Goal: Use online tool/utility

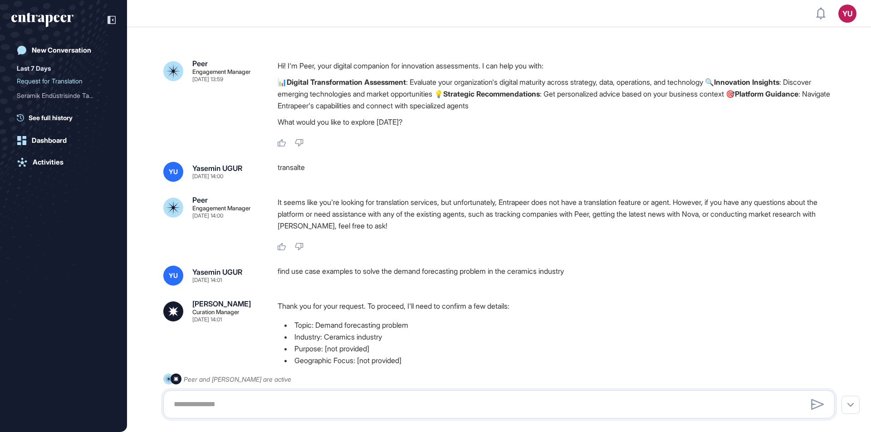
scroll to position [0, 0]
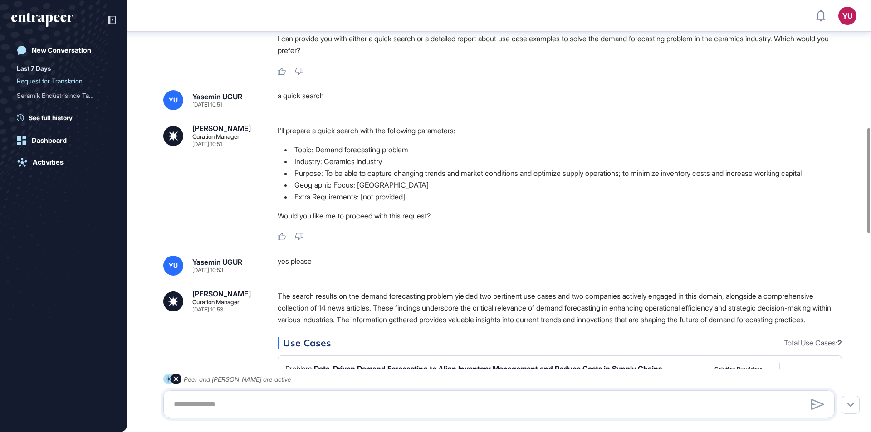
scroll to position [524, 0]
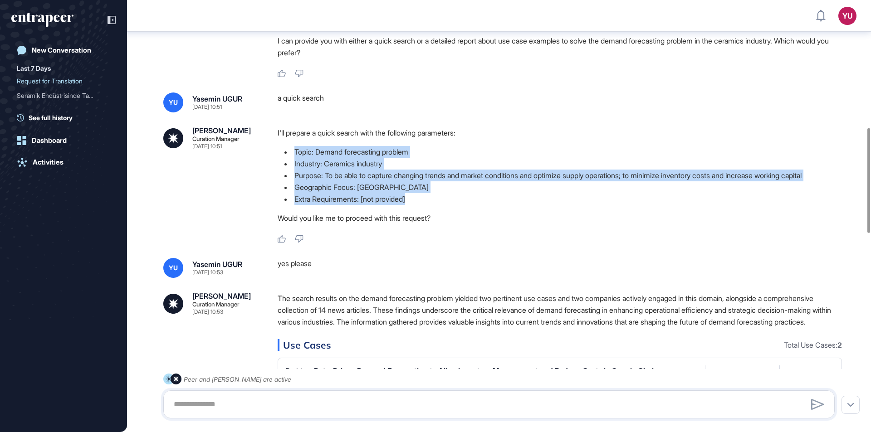
drag, startPoint x: 293, startPoint y: 151, endPoint x: 433, endPoint y: 196, distance: 147.1
click at [433, 196] on ul "Topic: Demand forecasting problem Industry: Ceramics industry Purpose: To be ab…" at bounding box center [559, 175] width 564 height 59
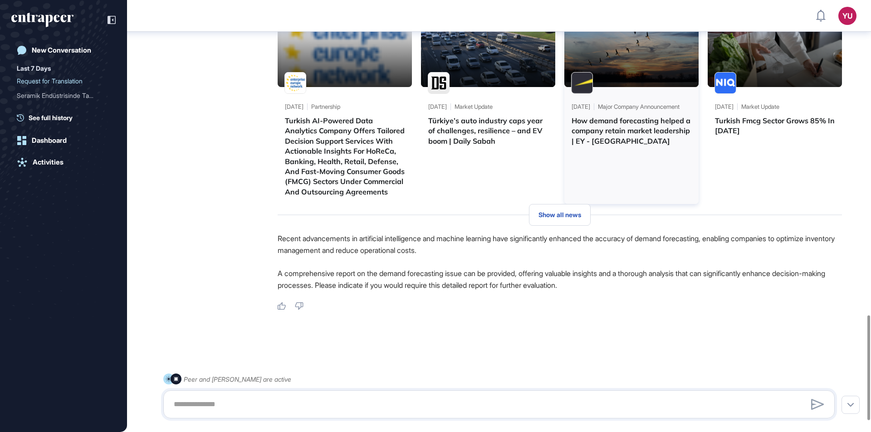
scroll to position [1340, 0]
click at [290, 396] on div at bounding box center [498, 404] width 671 height 28
click at [289, 398] on textarea at bounding box center [498, 404] width 661 height 18
click at [373, 398] on textarea at bounding box center [498, 404] width 661 height 18
type textarea "**********"
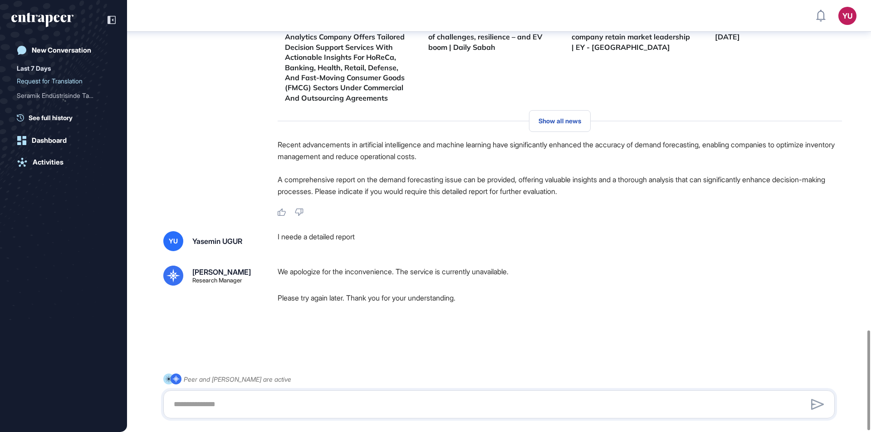
scroll to position [1434, 0]
click at [423, 295] on p "Please try again later. Thank you for your understanding." at bounding box center [559, 298] width 564 height 12
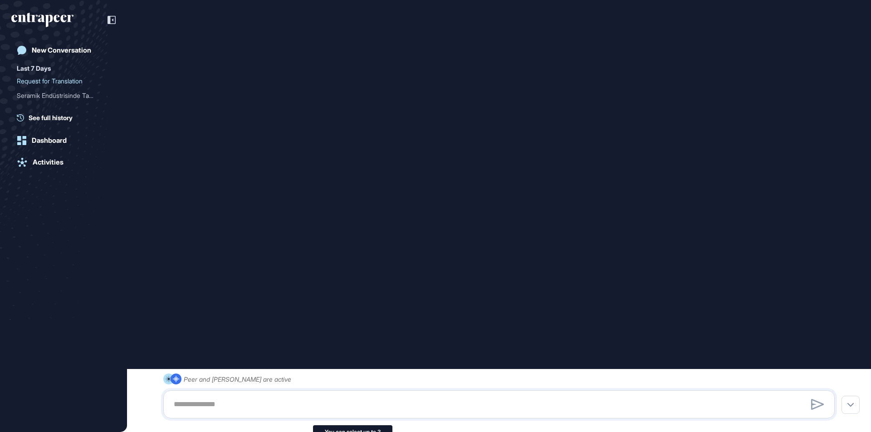
scroll to position [941, 0]
type input "********"
type input "*"
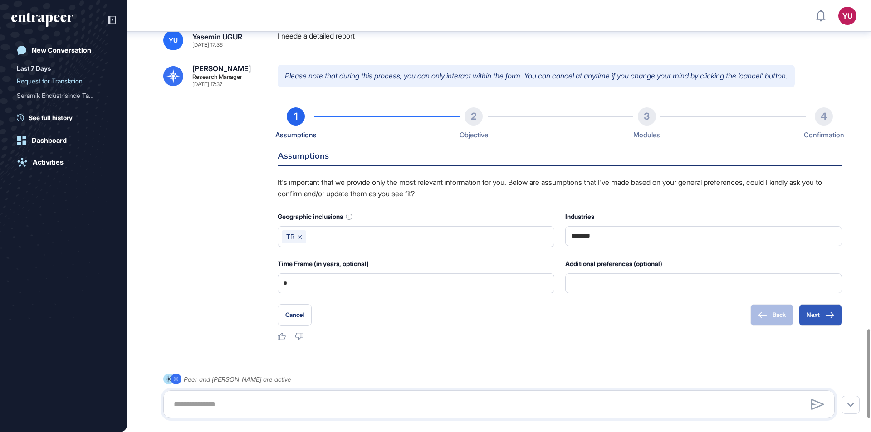
scroll to position [1665, 0]
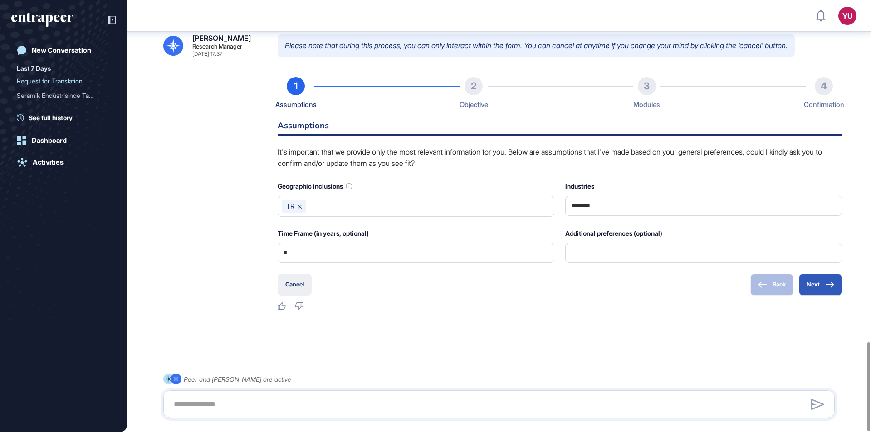
click at [296, 285] on button "Cancel" at bounding box center [294, 285] width 34 height 22
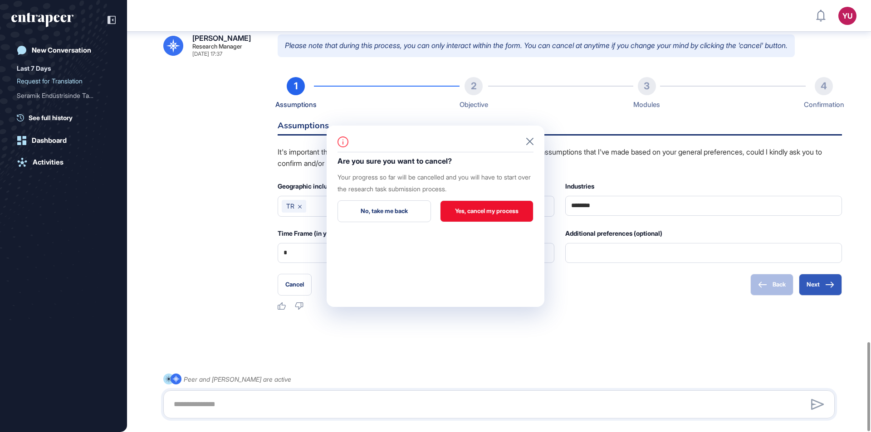
click at [462, 214] on button "Yes, cancel my process" at bounding box center [486, 211] width 93 height 22
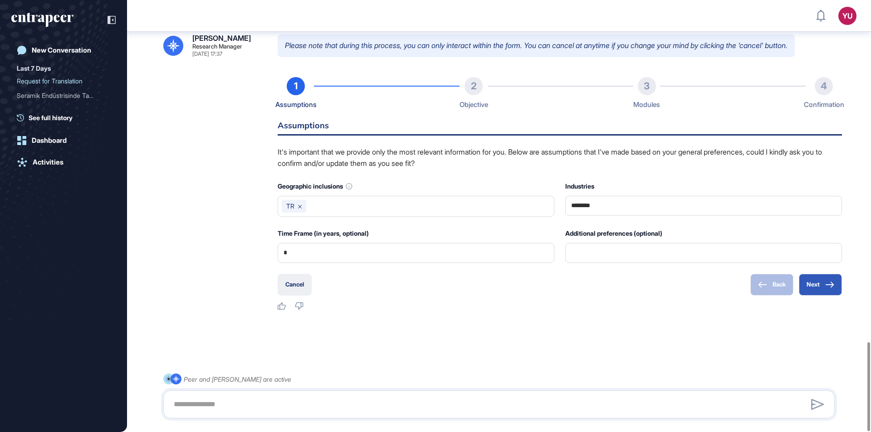
click at [301, 286] on button "Cancel" at bounding box center [294, 285] width 34 height 22
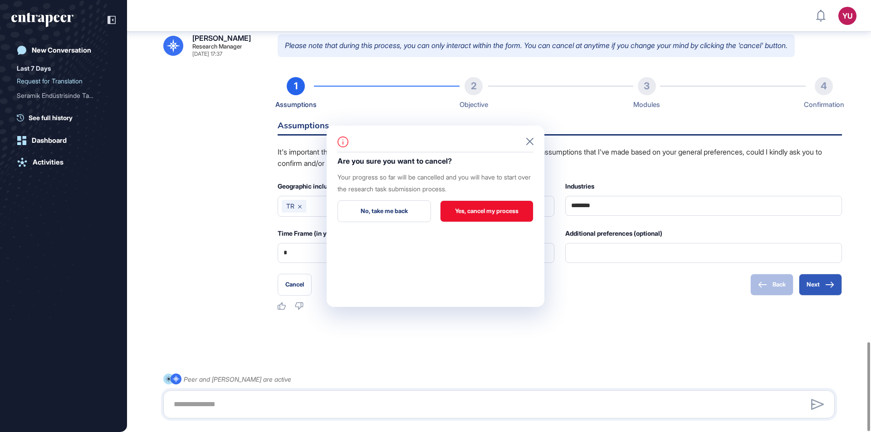
click at [485, 216] on button "Yes, cancel my process" at bounding box center [486, 211] width 93 height 22
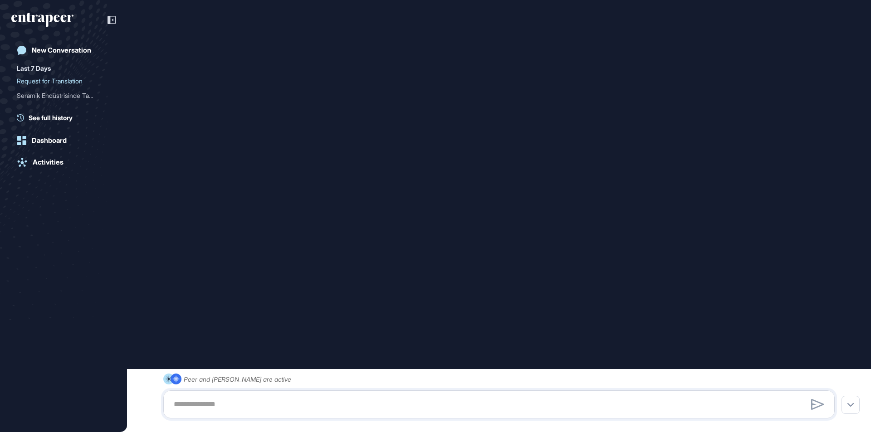
scroll to position [941, 0]
type input "********"
type input "*"
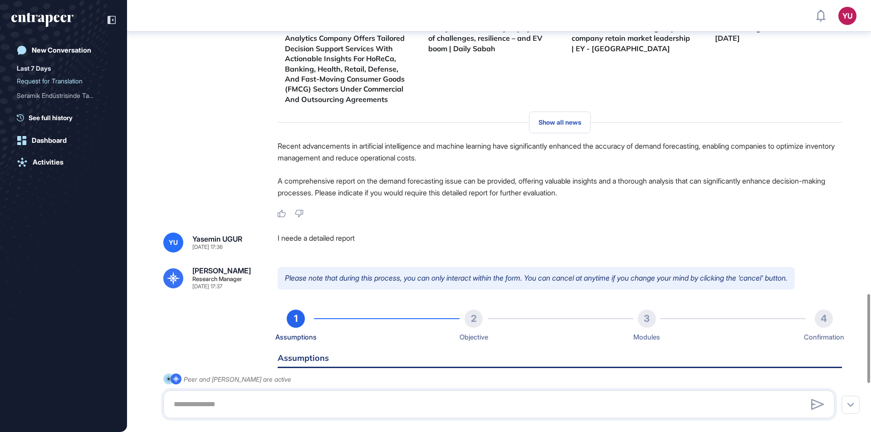
scroll to position [1665, 0]
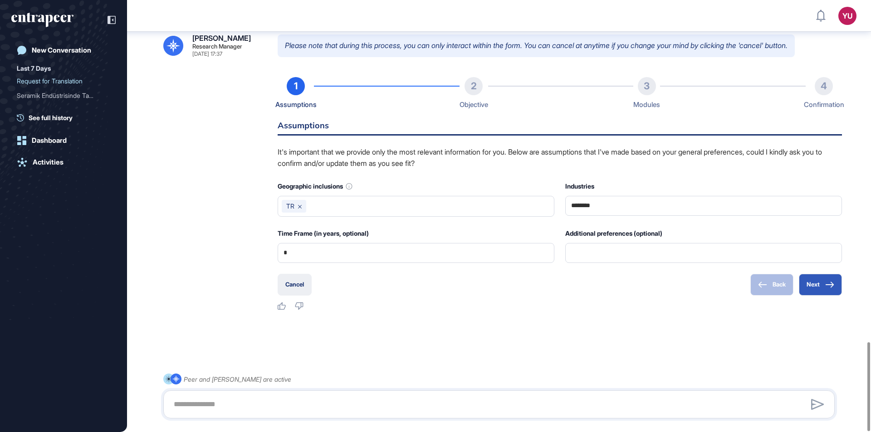
click at [289, 279] on button "Cancel" at bounding box center [294, 285] width 34 height 22
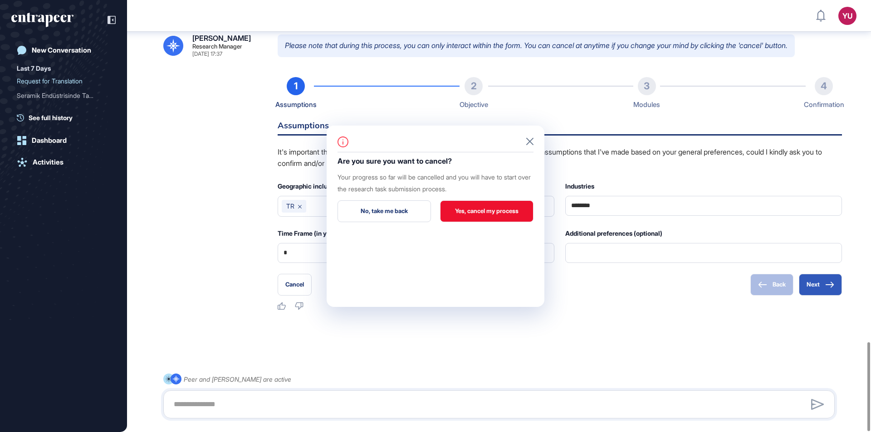
click at [464, 213] on button "Yes, cancel my process" at bounding box center [486, 211] width 93 height 22
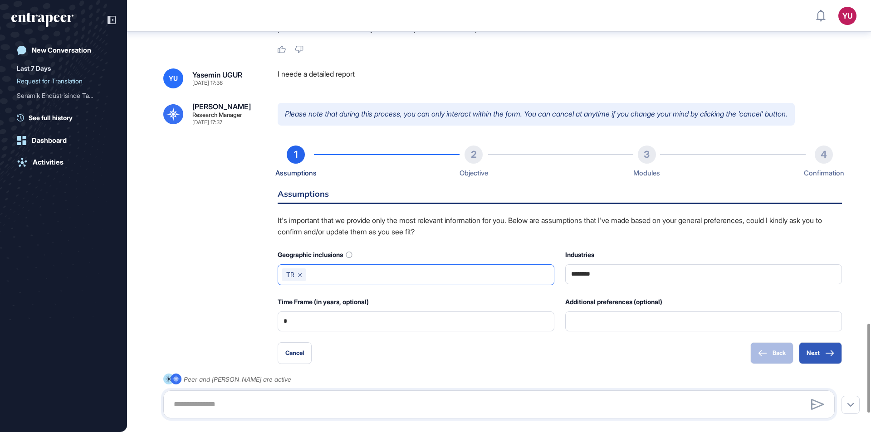
scroll to position [1620, 0]
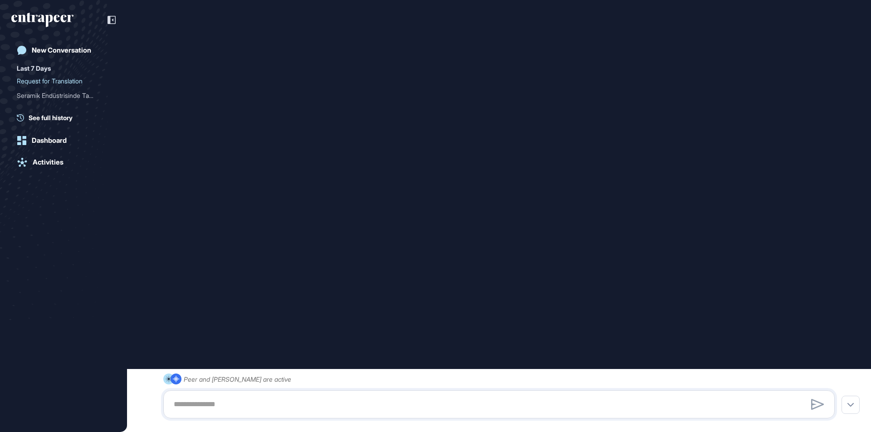
scroll to position [941, 0]
type input "********"
type input "*"
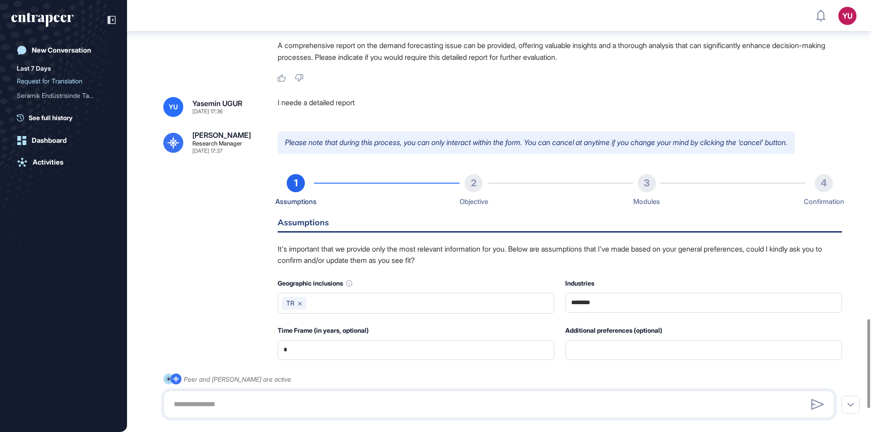
scroll to position [1665, 0]
